Goal: Check status

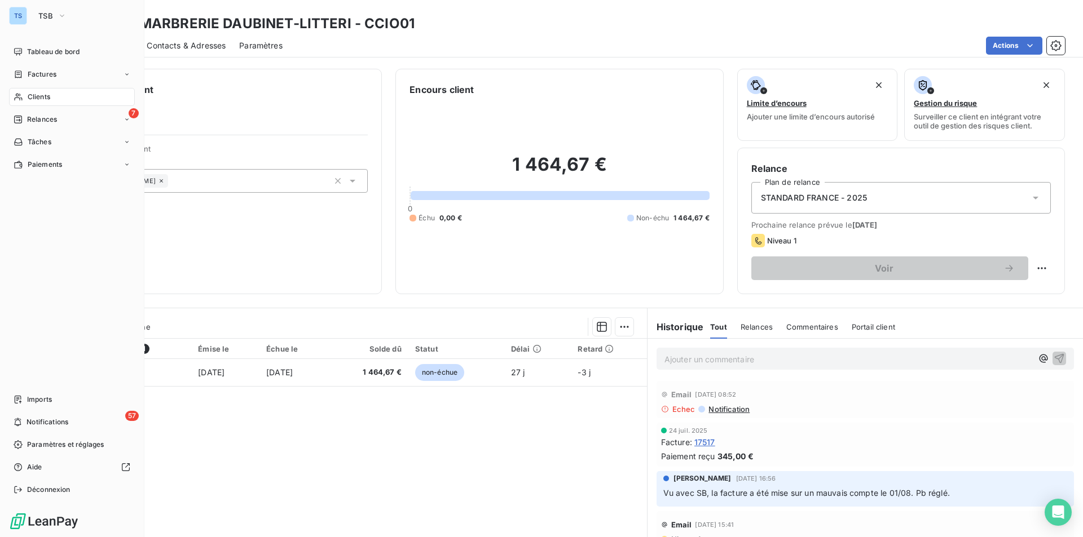
drag, startPoint x: 45, startPoint y: 94, endPoint x: 56, endPoint y: 94, distance: 11.8
click at [45, 94] on span "Clients" at bounding box center [39, 97] width 23 height 10
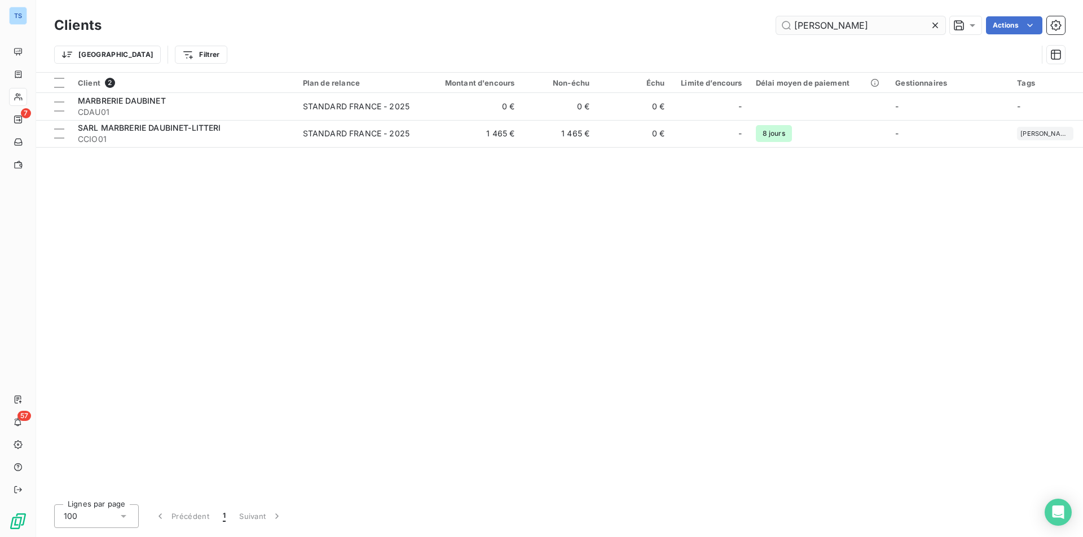
drag, startPoint x: 933, startPoint y: 24, endPoint x: 917, endPoint y: 26, distance: 16.0
click at [933, 24] on icon at bounding box center [935, 26] width 6 height 6
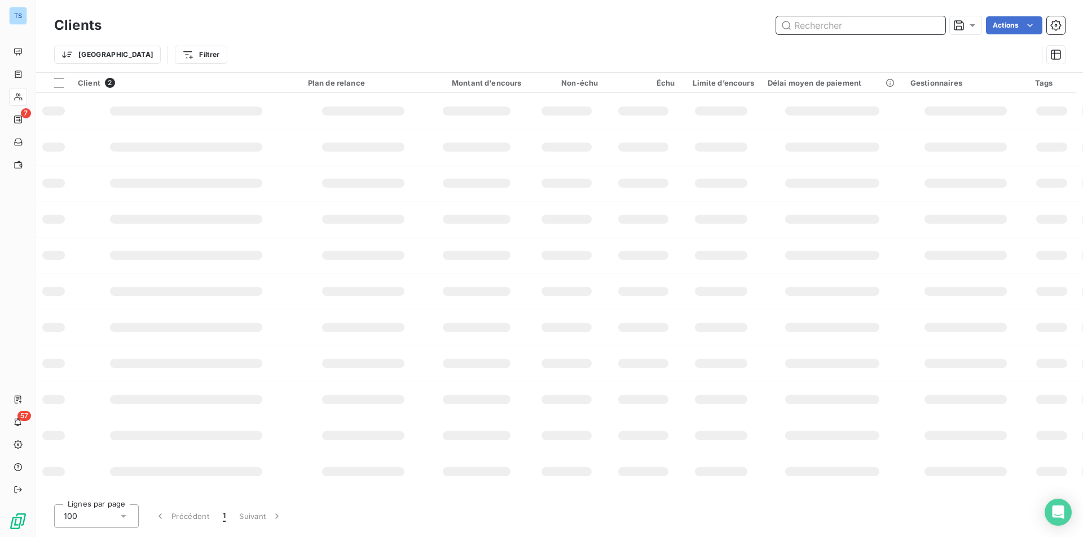
click at [914, 27] on input "text" at bounding box center [860, 25] width 169 height 18
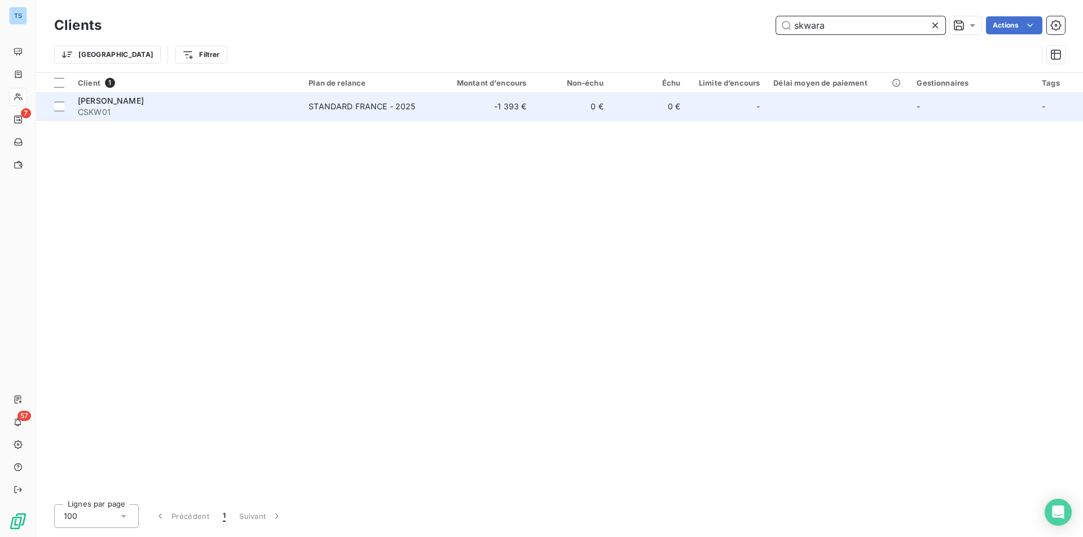
type input "skwara"
click at [461, 104] on td "-1 393 €" at bounding box center [481, 106] width 103 height 27
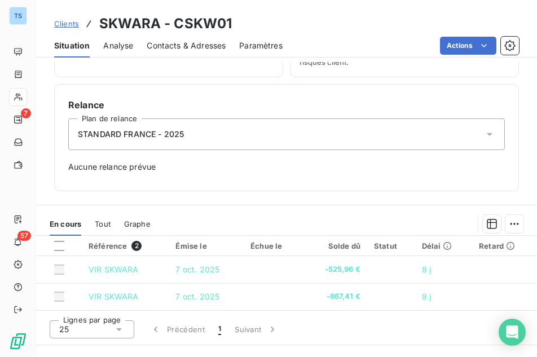
scroll to position [395, 0]
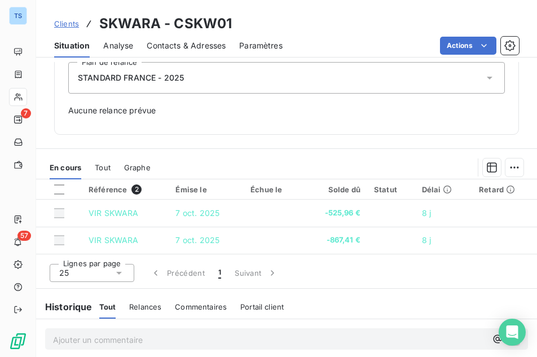
click at [189, 43] on span "Contacts & Adresses" at bounding box center [186, 45] width 79 height 11
